Goal: Task Accomplishment & Management: Manage account settings

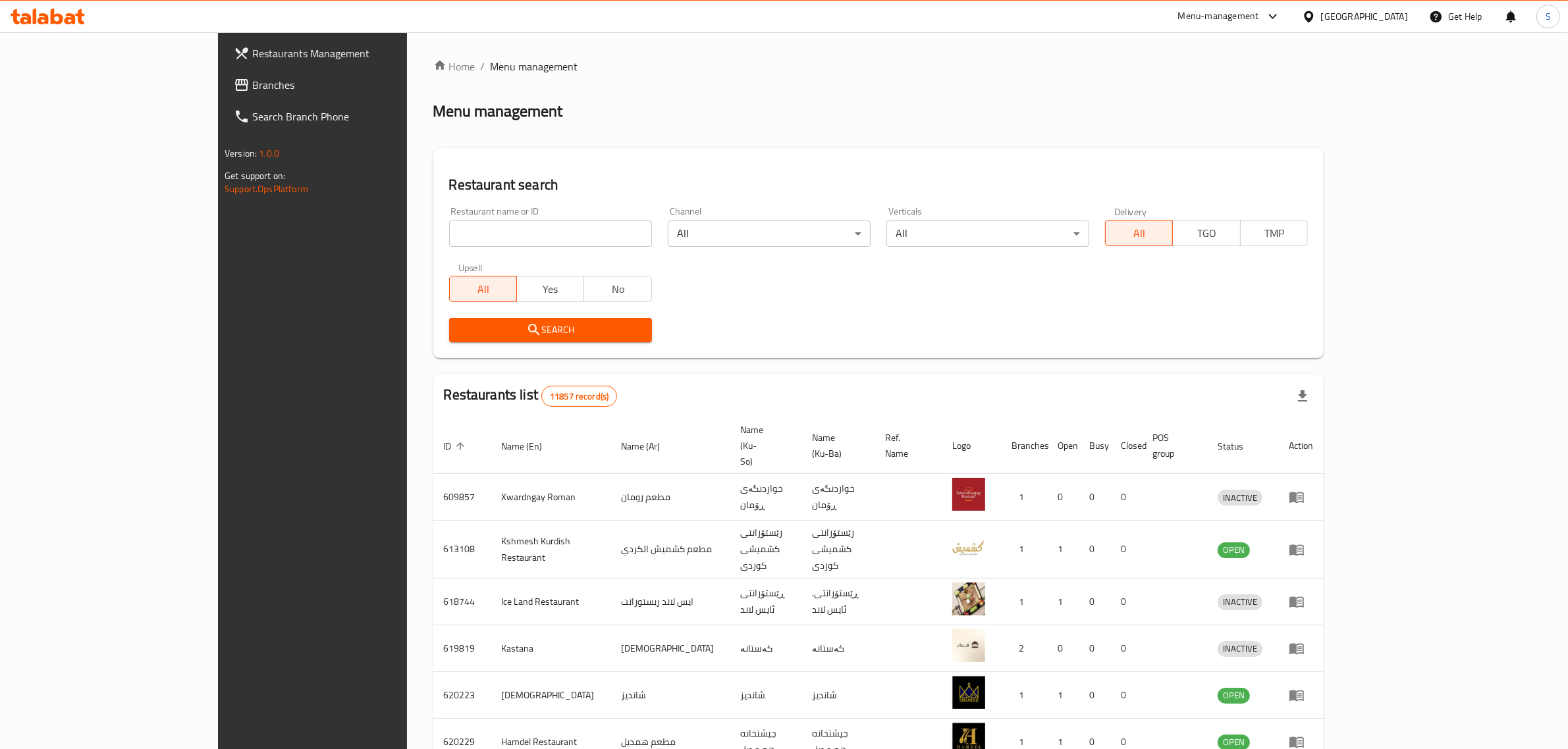
click at [449, 238] on input "search" at bounding box center [550, 234] width 203 height 26
type input "Tawu"
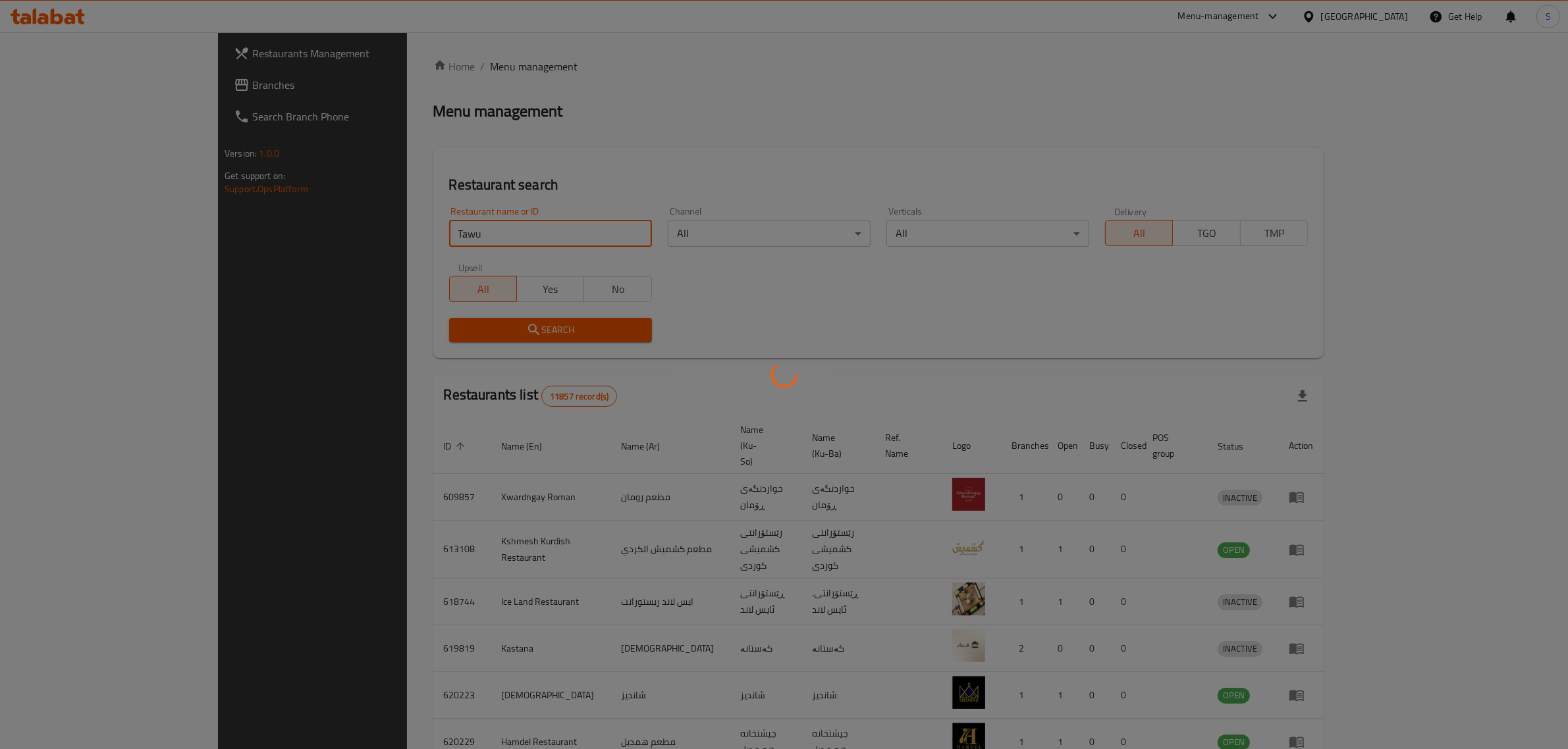
click at [659, 153] on div at bounding box center [784, 374] width 1568 height 749
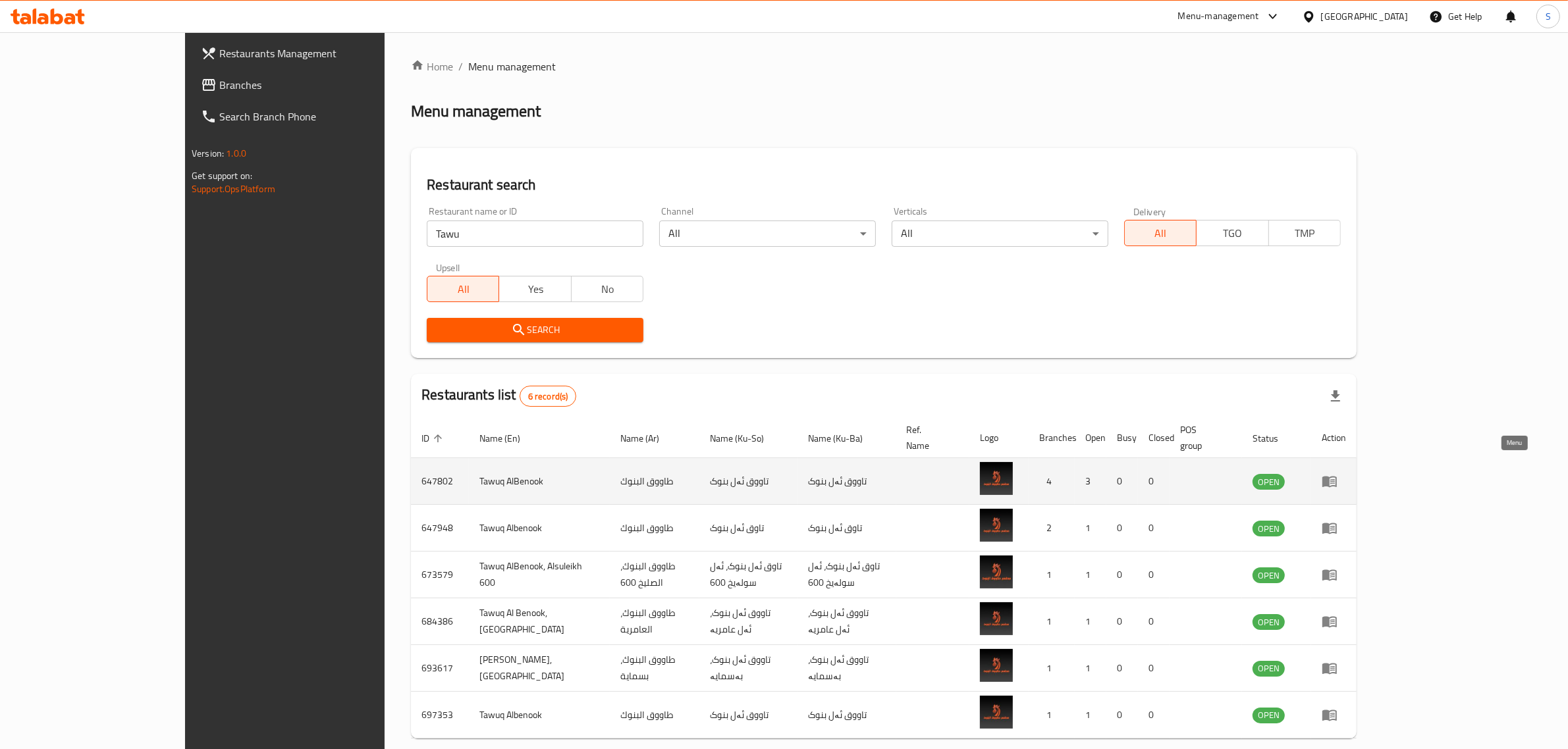
click at [1338, 473] on icon "enhanced table" at bounding box center [1329, 481] width 16 height 16
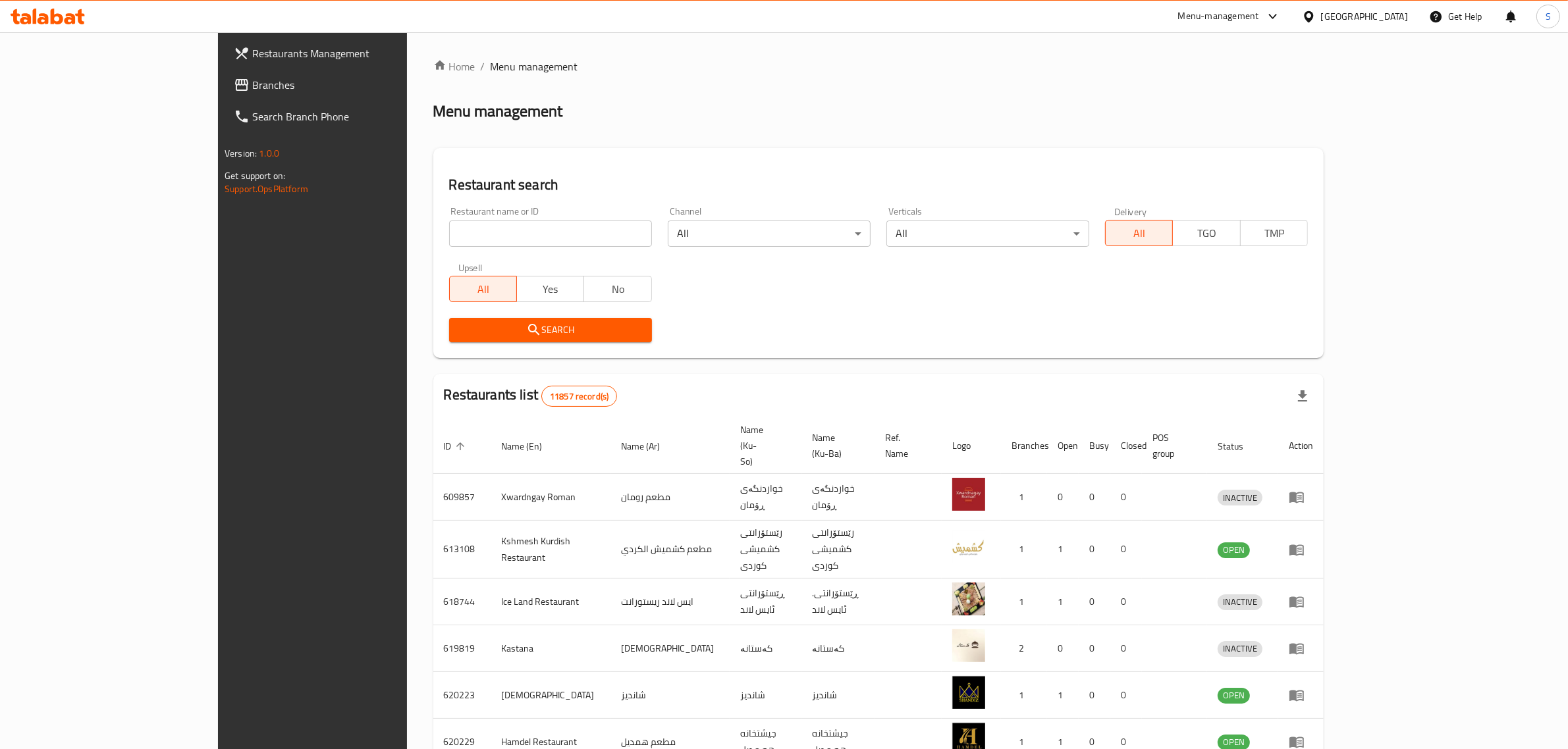
click at [539, 224] on input "search" at bounding box center [550, 234] width 203 height 26
type input "tawu"
click button "Search" at bounding box center [550, 330] width 203 height 24
click at [451, 234] on input "search" at bounding box center [550, 234] width 203 height 26
type input "ف"
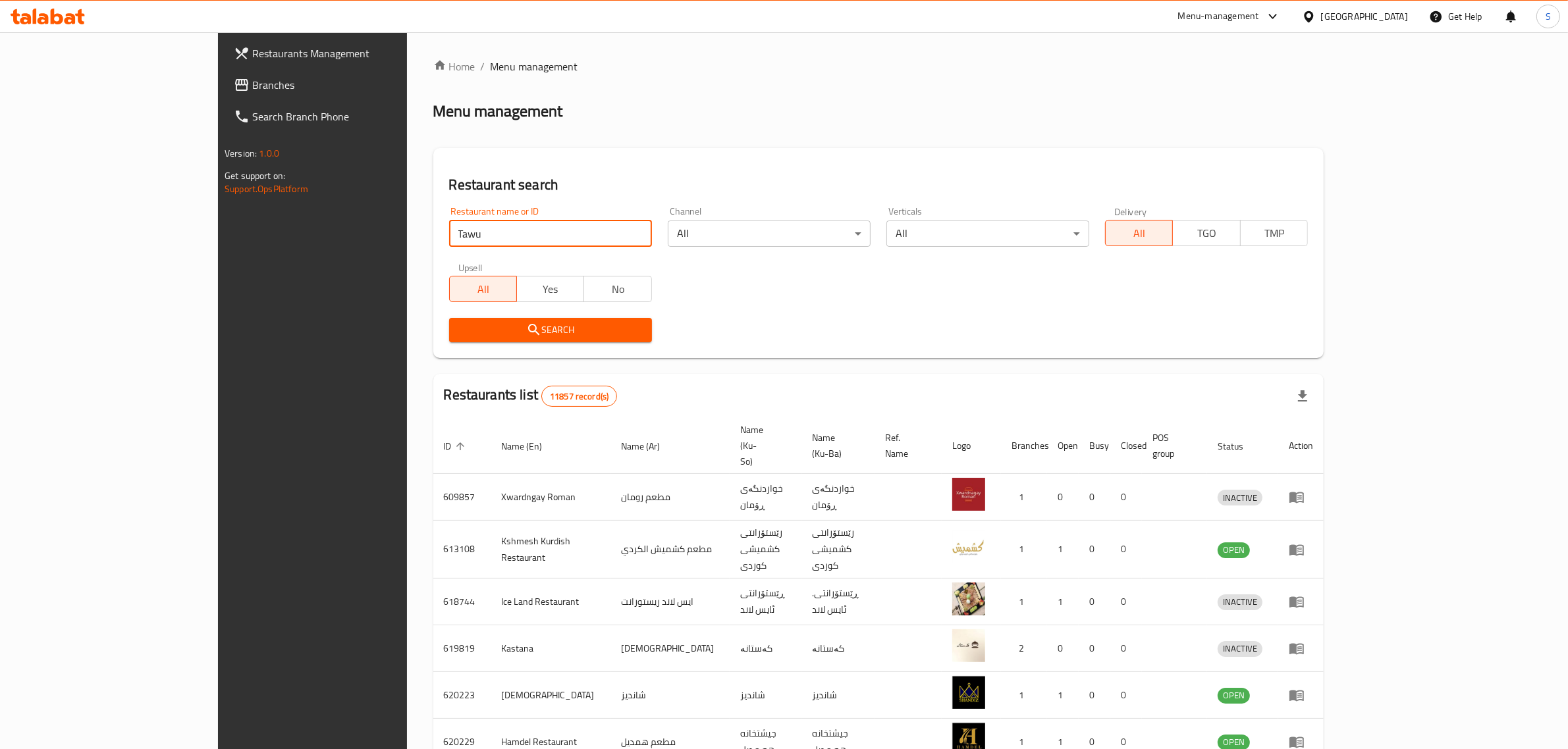
type input "Tawu"
click button "Search" at bounding box center [550, 330] width 203 height 24
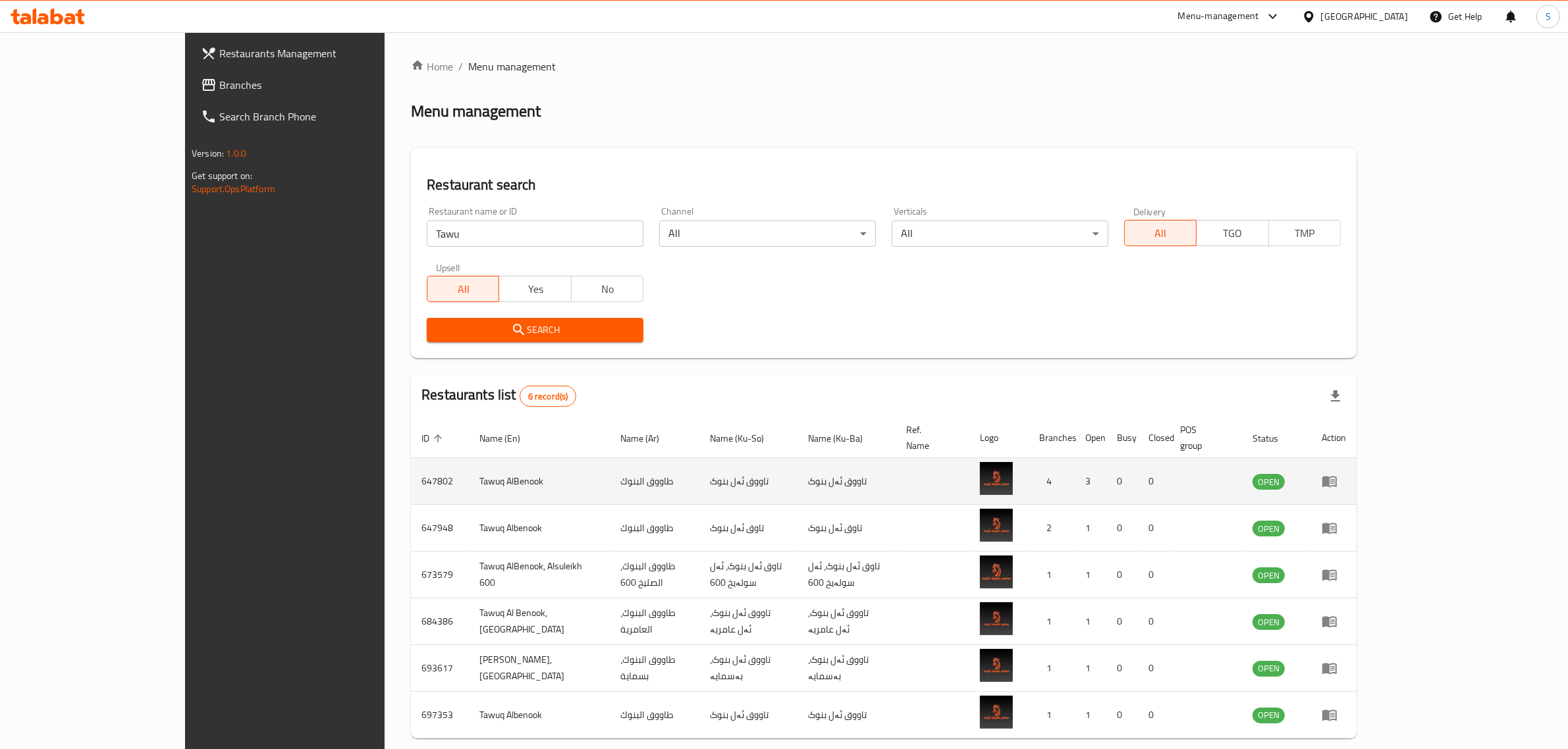
click at [1338, 473] on icon "enhanced table" at bounding box center [1329, 481] width 16 height 16
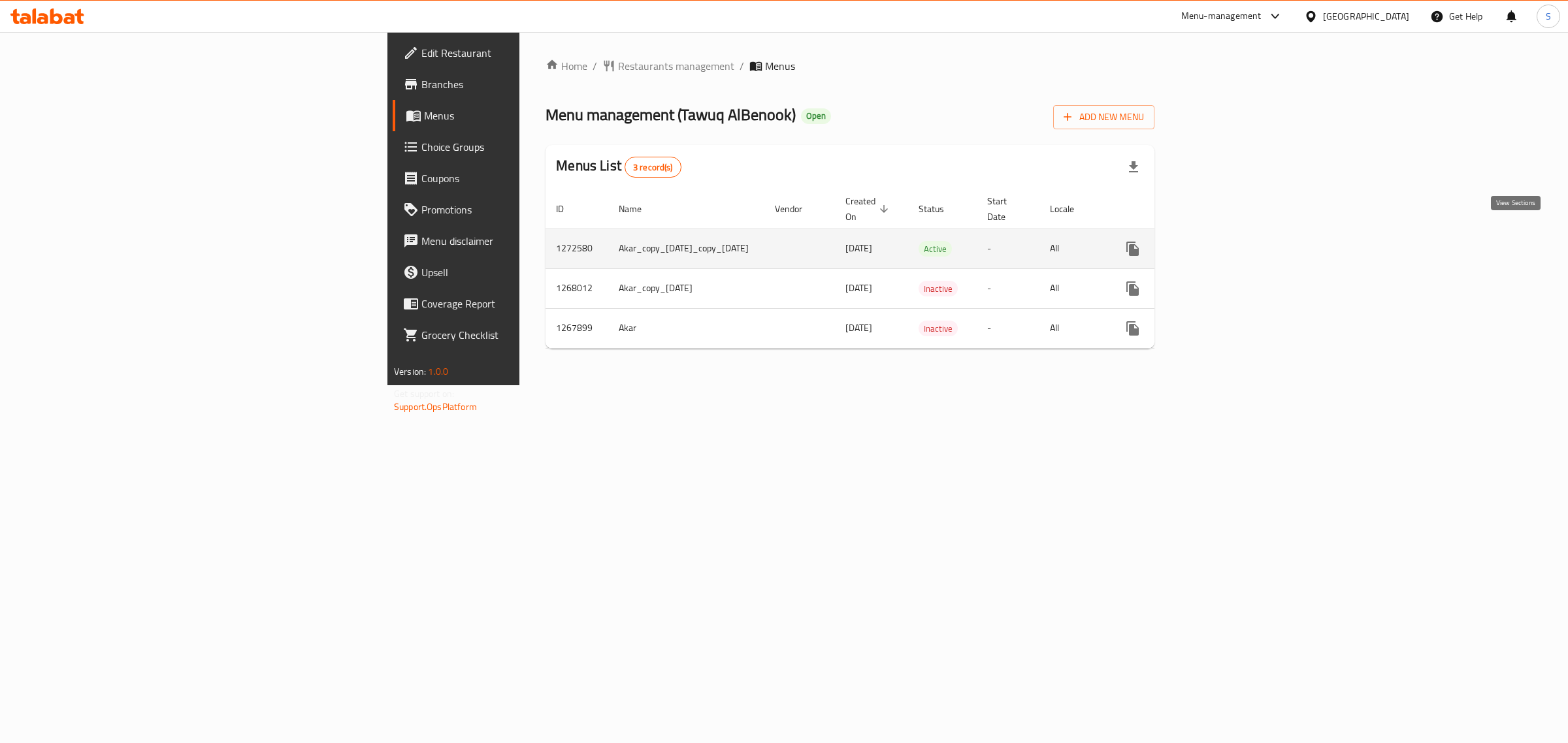
click at [1242, 244] on link "enhanced table" at bounding box center [1227, 249] width 31 height 31
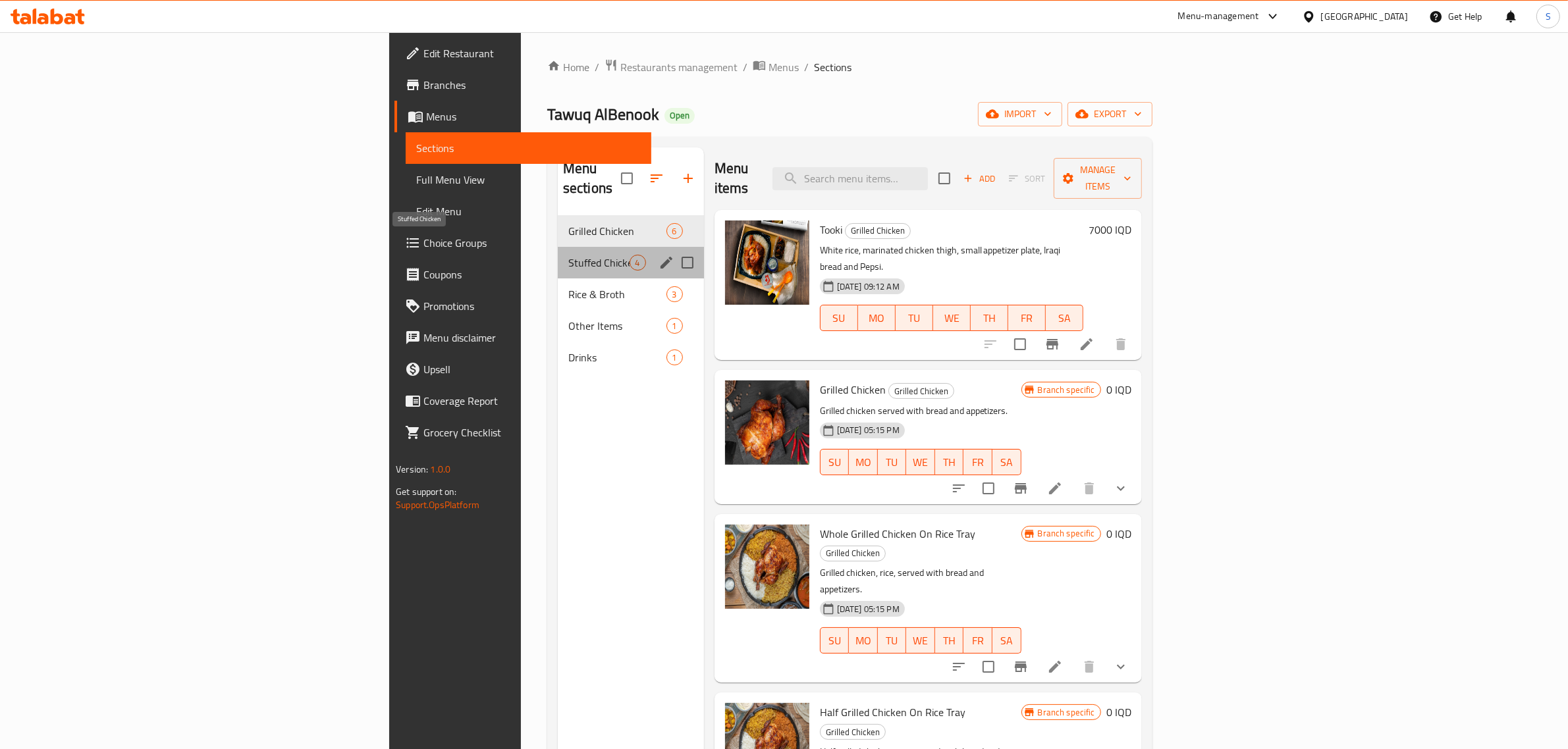
click at [568, 254] on span "Stuffed Chicken" at bounding box center [599, 262] width 61 height 16
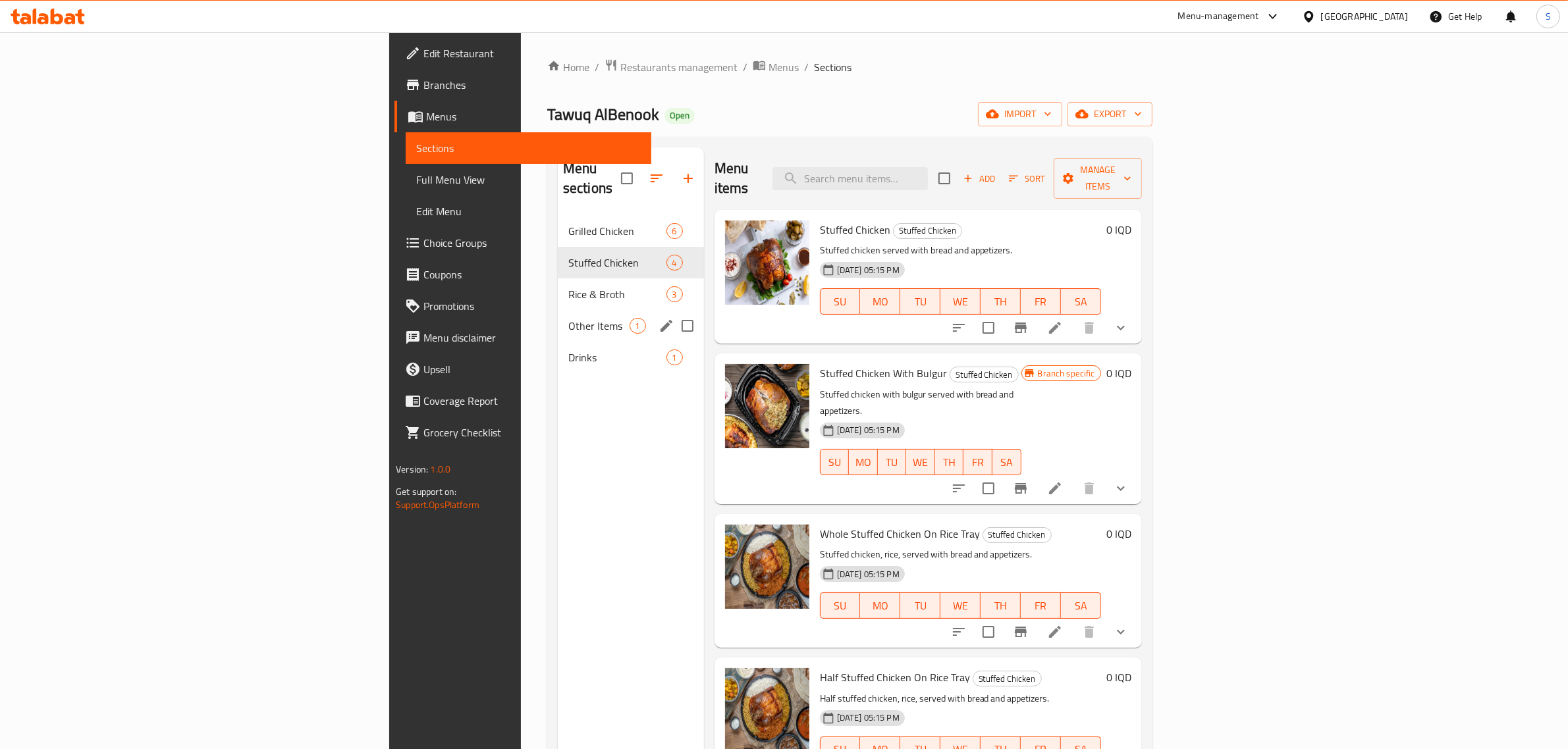
click at [568, 318] on span "Other Items" at bounding box center [599, 326] width 61 height 16
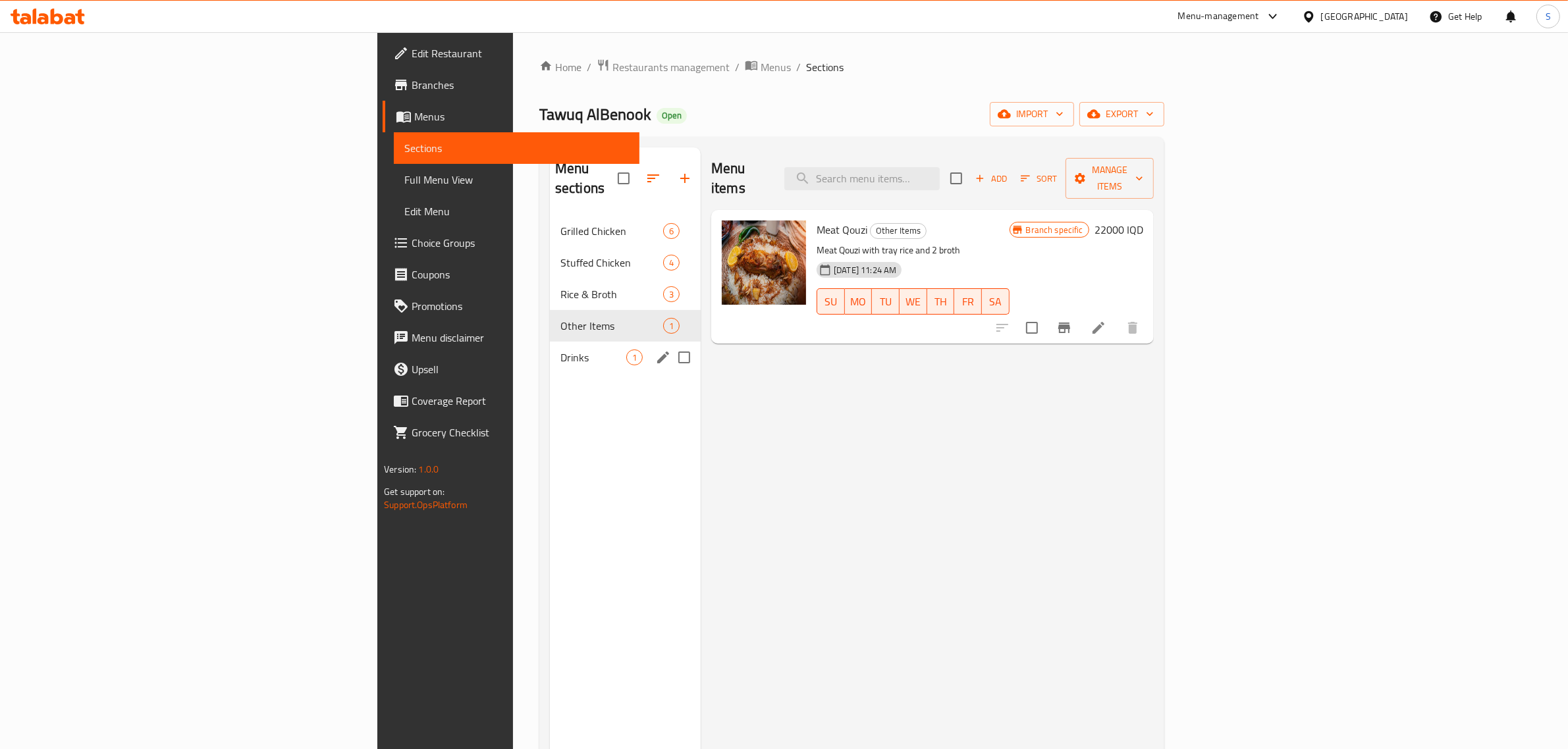
click at [550, 341] on div "Drinks 1" at bounding box center [625, 357] width 151 height 32
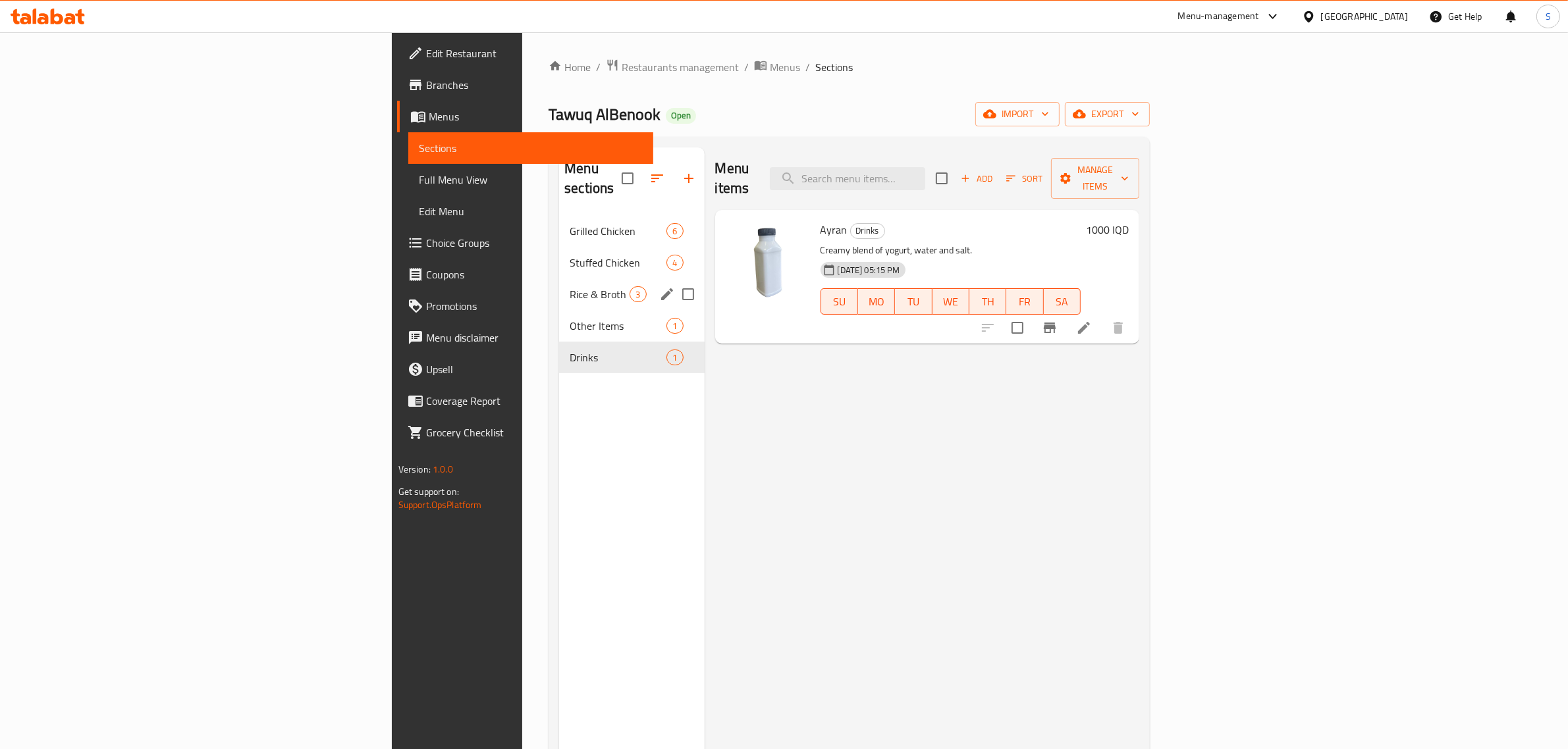
click at [559, 290] on div "Rice & Broth 3" at bounding box center [631, 294] width 145 height 32
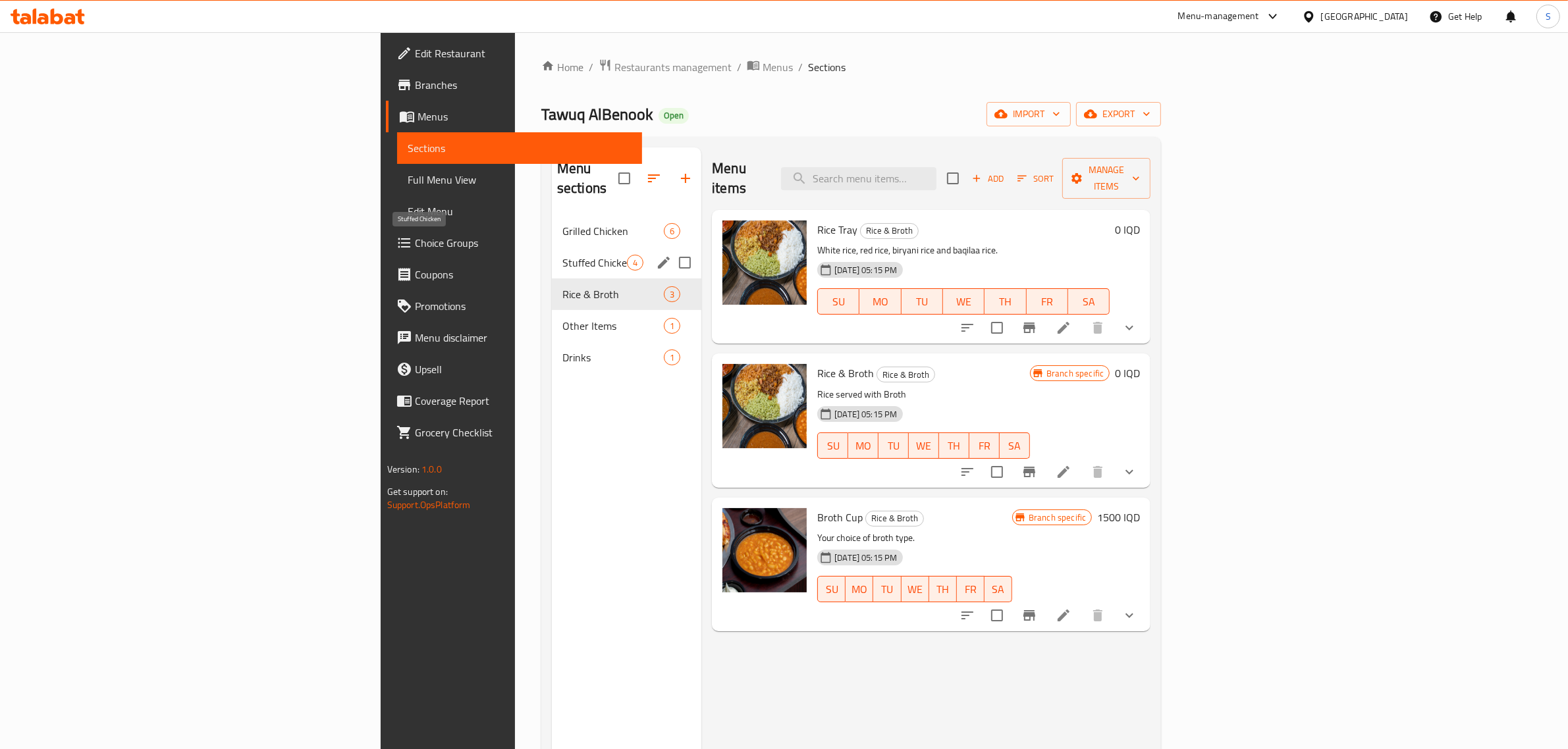
click at [562, 254] on span "Stuffed Chicken" at bounding box center [595, 262] width 65 height 16
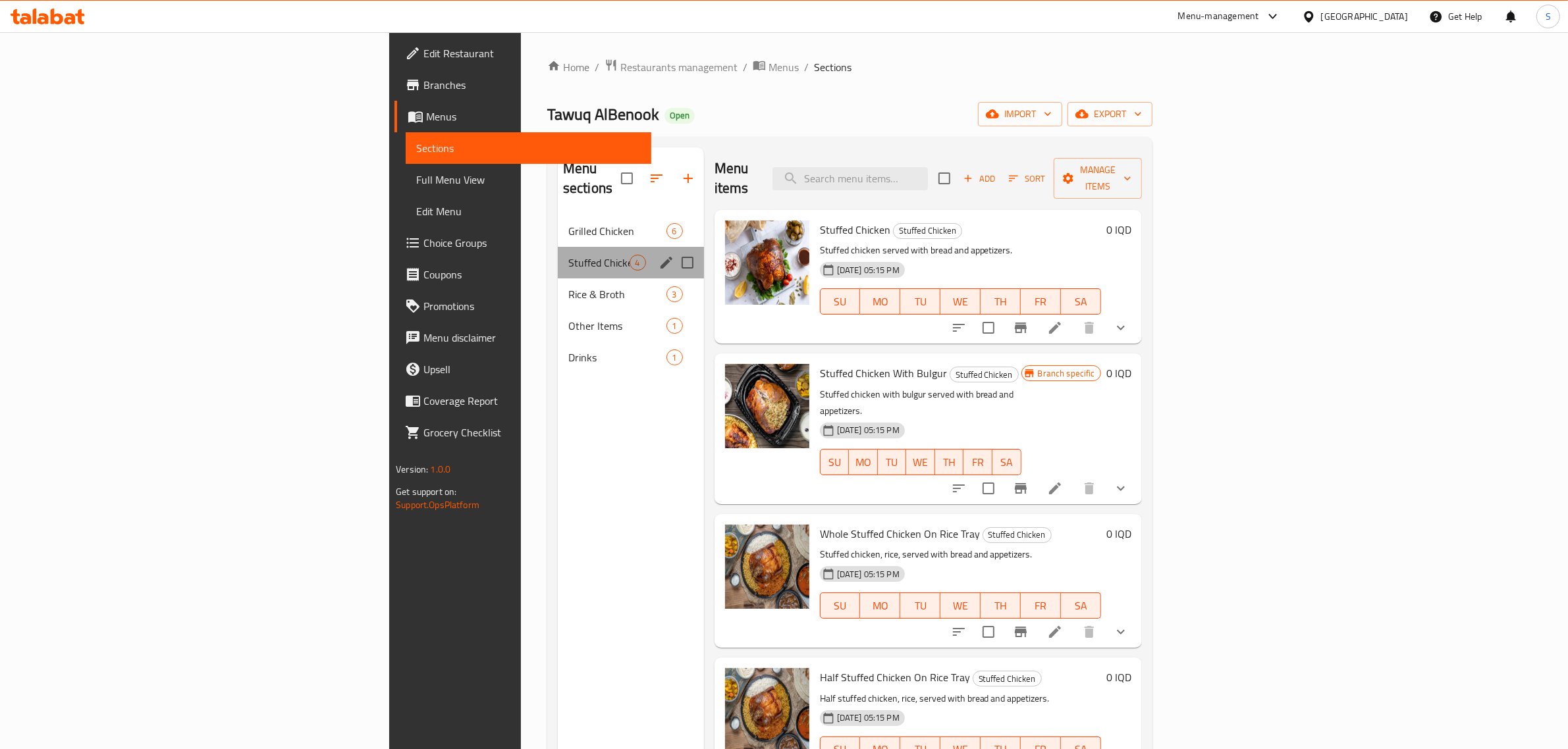
click at [557, 247] on div "Stuffed Chicken 4" at bounding box center [631, 263] width 146 height 32
click at [568, 223] on span "Grilled Chicken" at bounding box center [599, 231] width 61 height 16
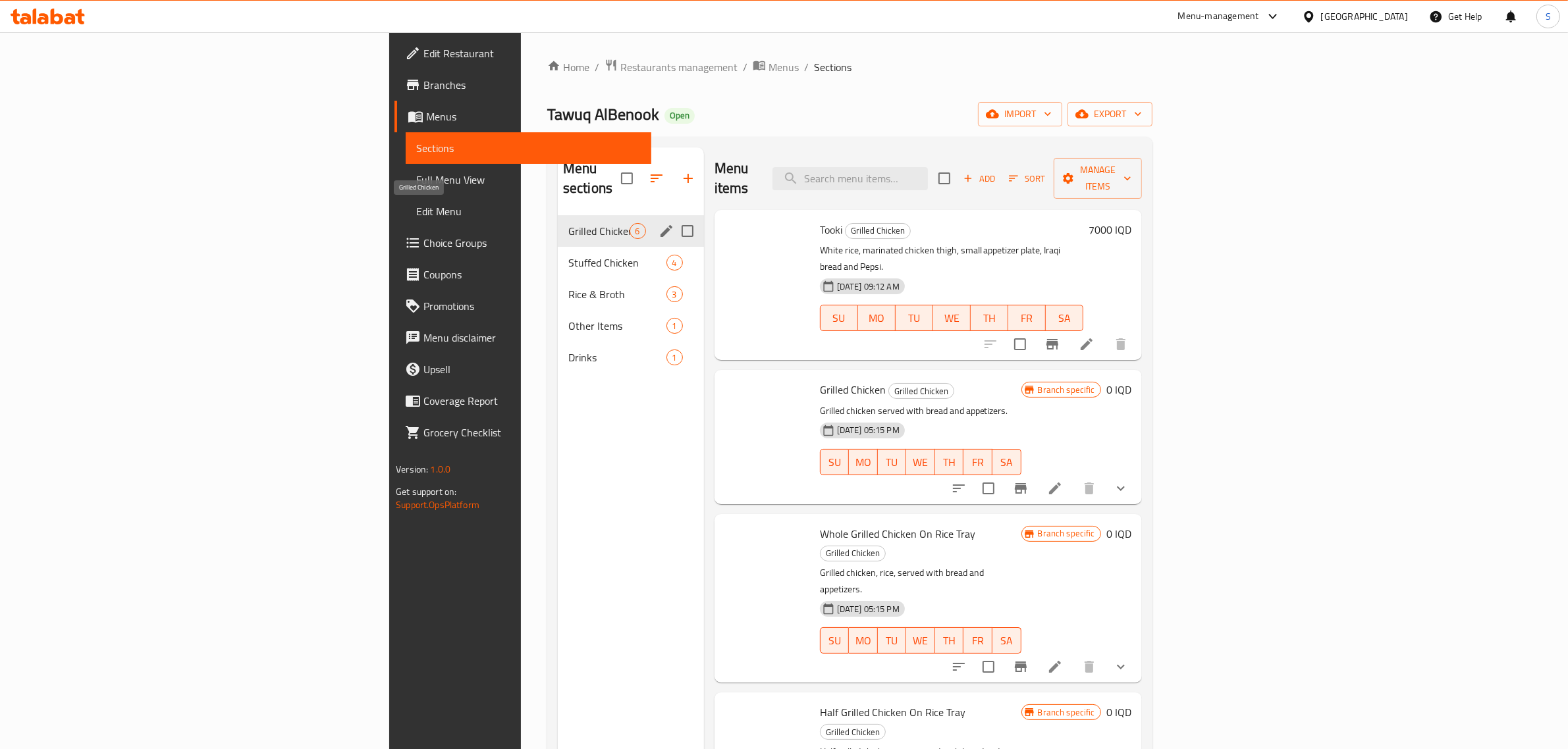
click at [568, 223] on span "Grilled Chicken" at bounding box center [599, 231] width 61 height 16
